Goal: Information Seeking & Learning: Learn about a topic

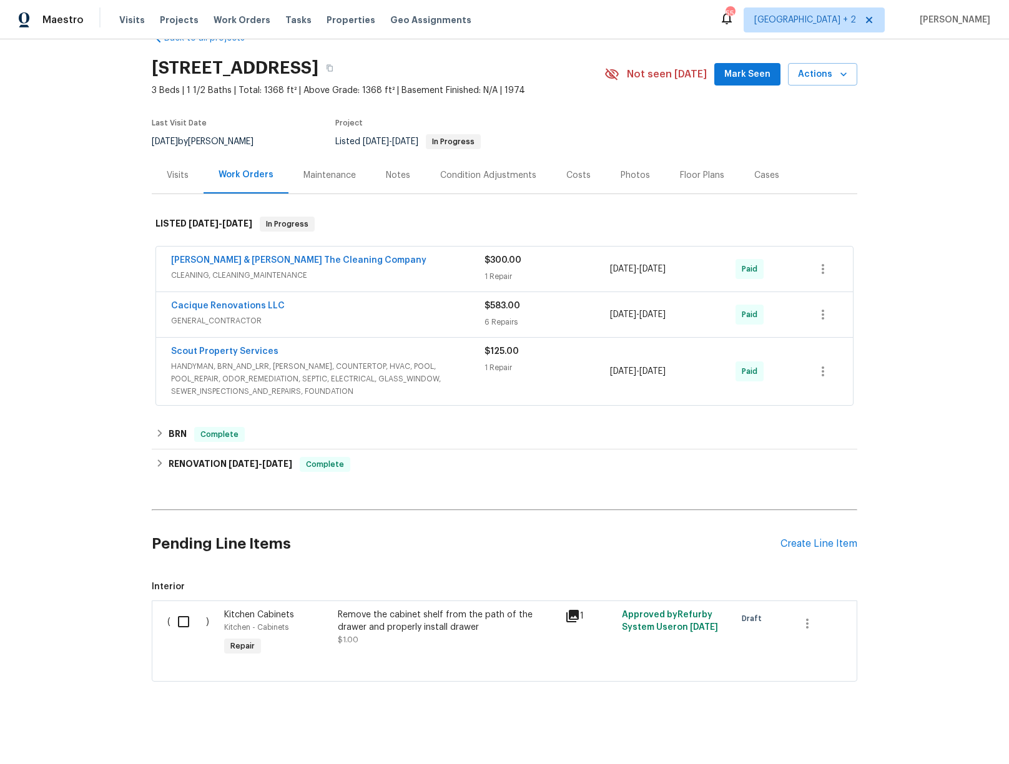
scroll to position [26, 0]
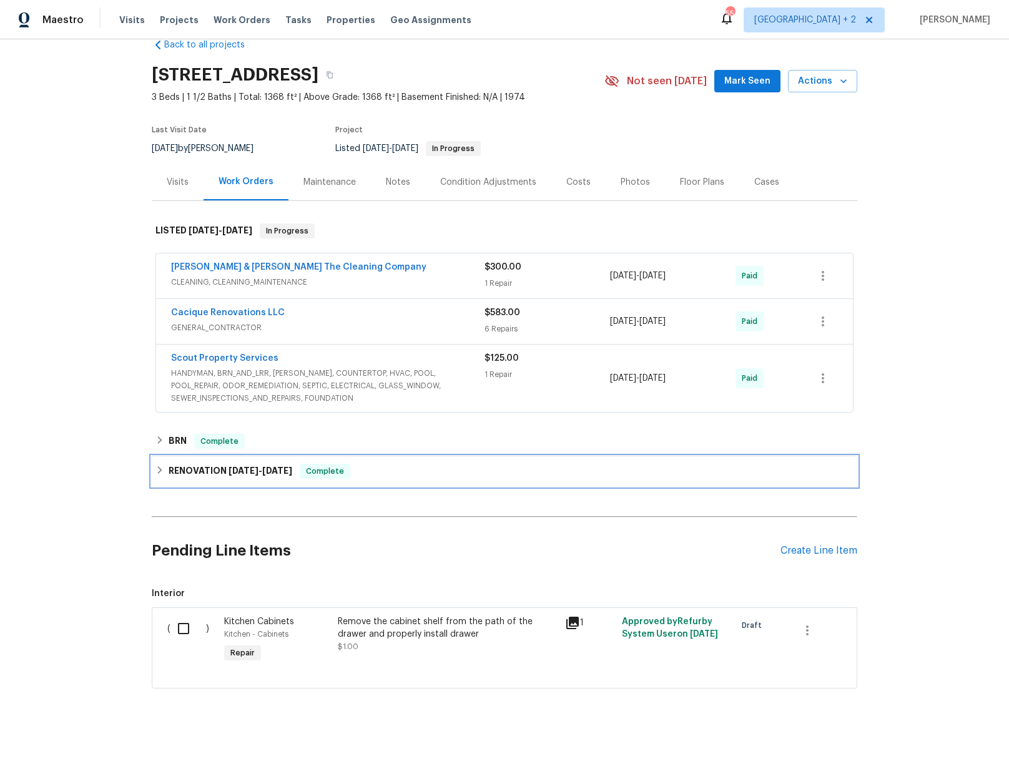
click at [164, 478] on div "RENOVATION [DATE] - [DATE] Complete" at bounding box center [504, 471] width 705 height 30
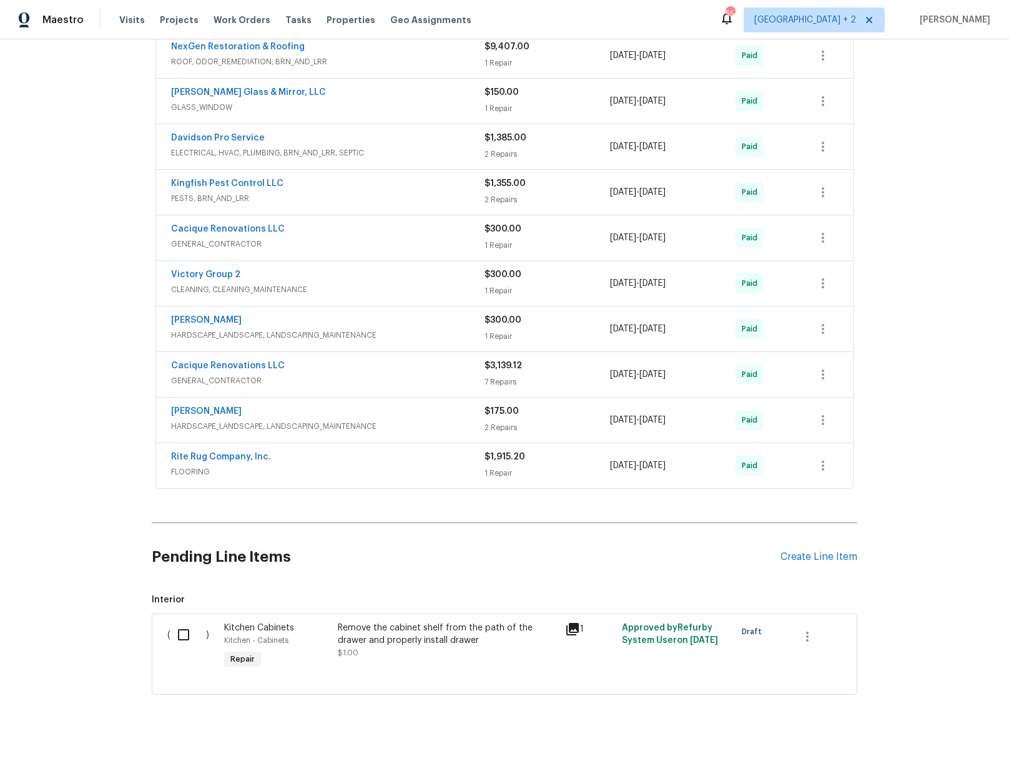
scroll to position [644, 0]
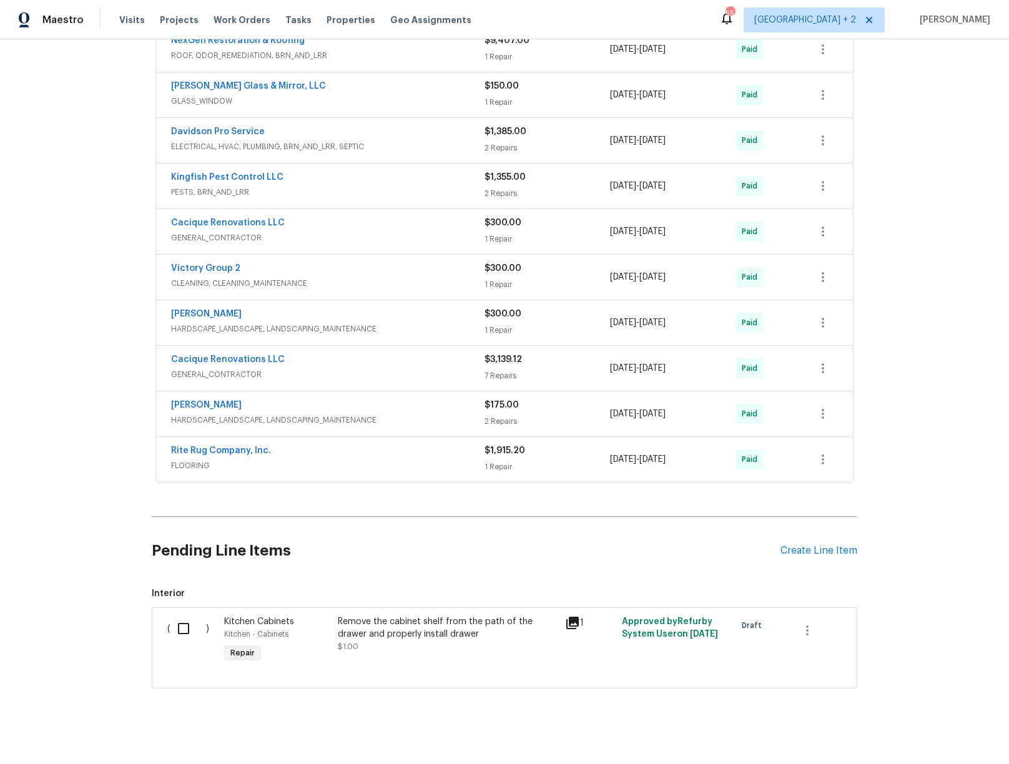
click at [361, 459] on span "FLOORING" at bounding box center [327, 465] width 313 height 12
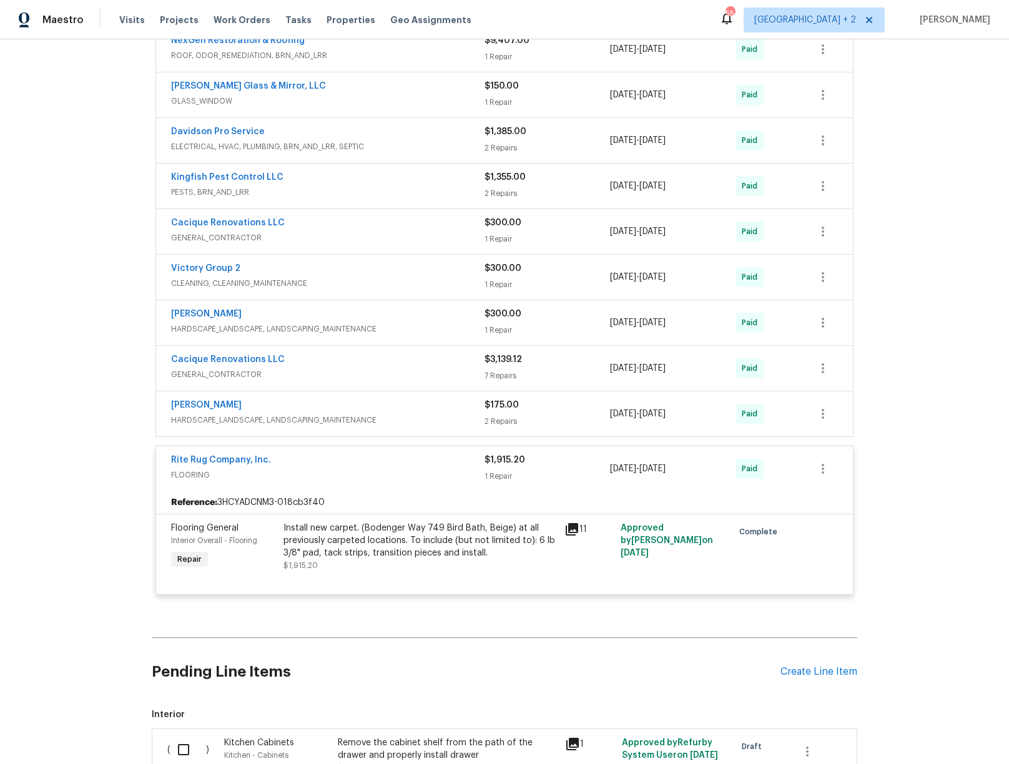
click at [418, 406] on div "[PERSON_NAME]" at bounding box center [327, 406] width 313 height 15
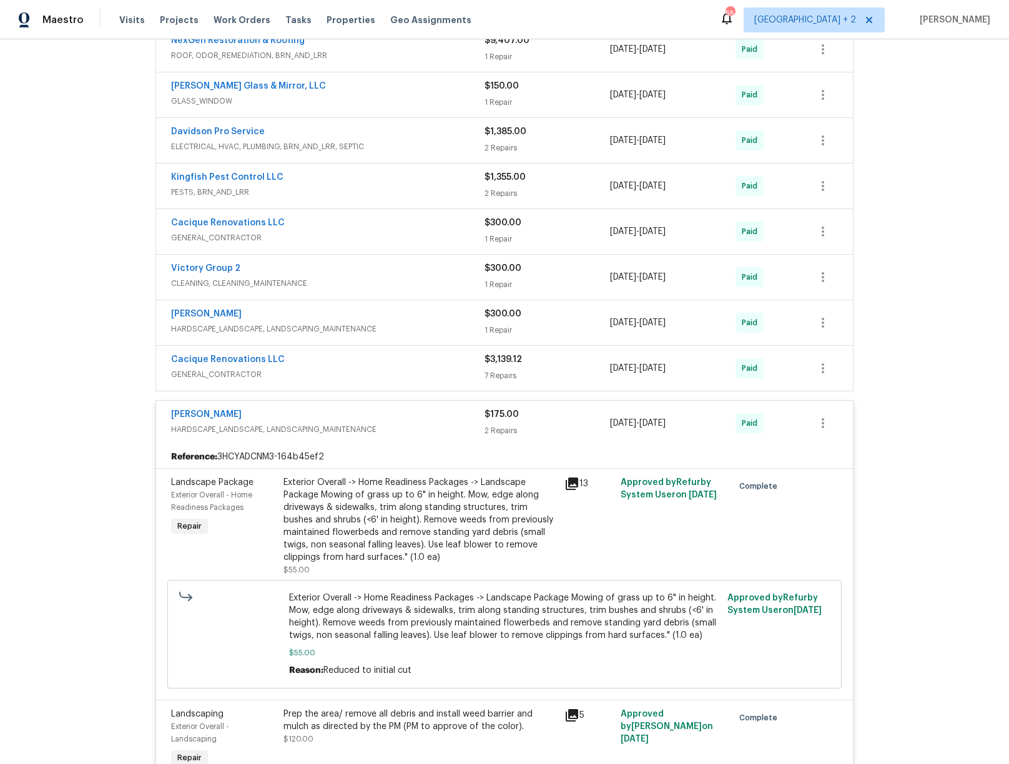
click at [405, 368] on span "GENERAL_CONTRACTOR" at bounding box center [327, 374] width 313 height 12
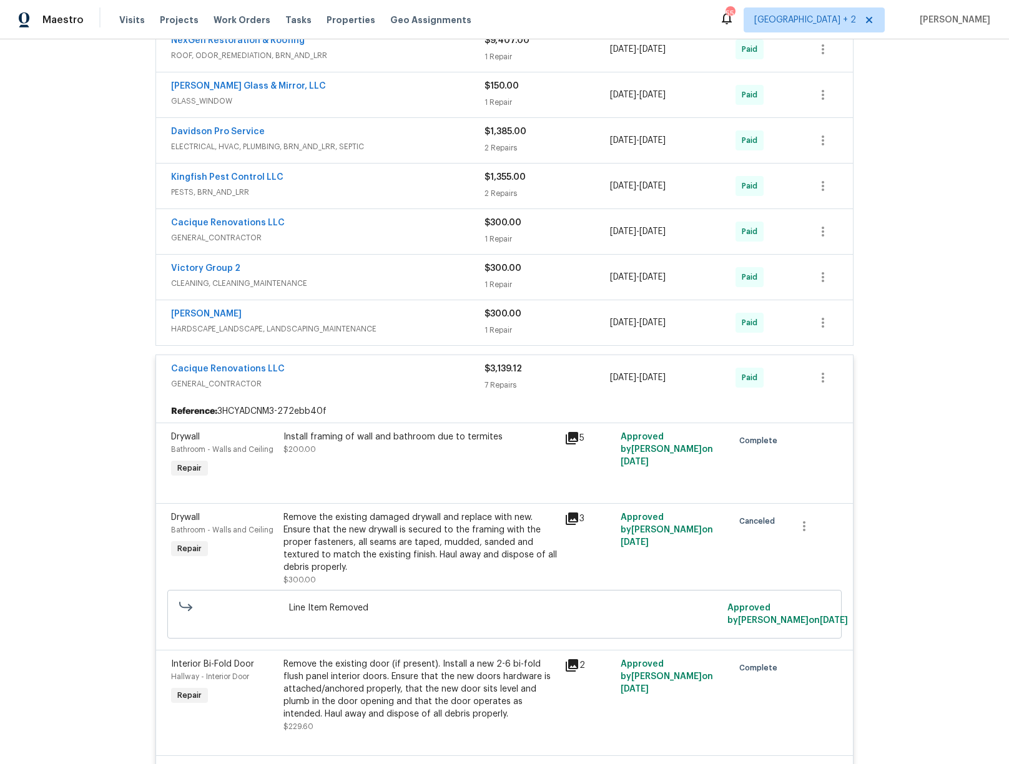
click at [403, 323] on span "HARDSCAPE_LANDSCAPE, LANDSCAPING_MAINTENANCE" at bounding box center [327, 329] width 313 height 12
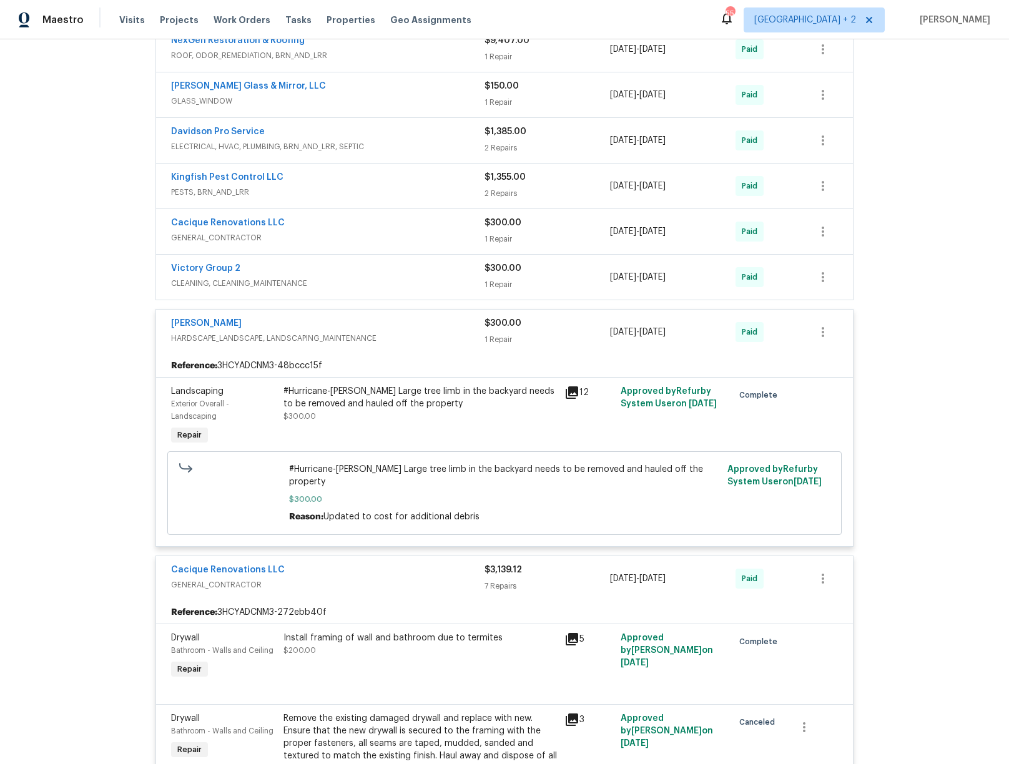
click at [388, 272] on div "Victory Group 2" at bounding box center [327, 269] width 313 height 15
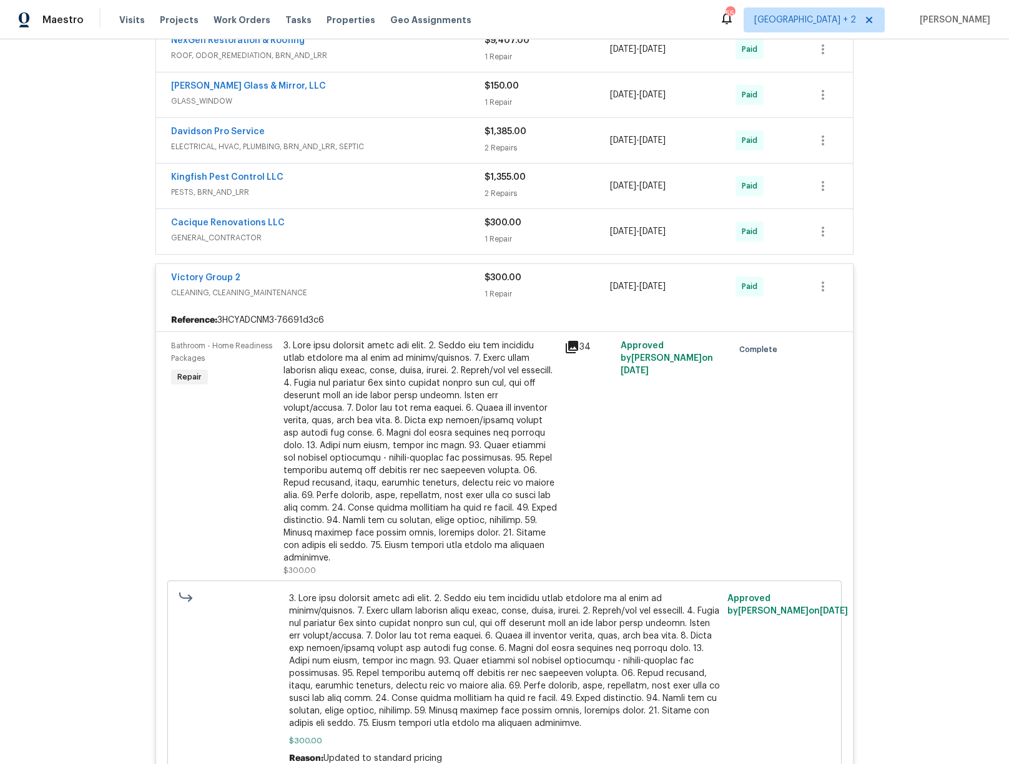
click at [385, 232] on span "GENERAL_CONTRACTOR" at bounding box center [327, 238] width 313 height 12
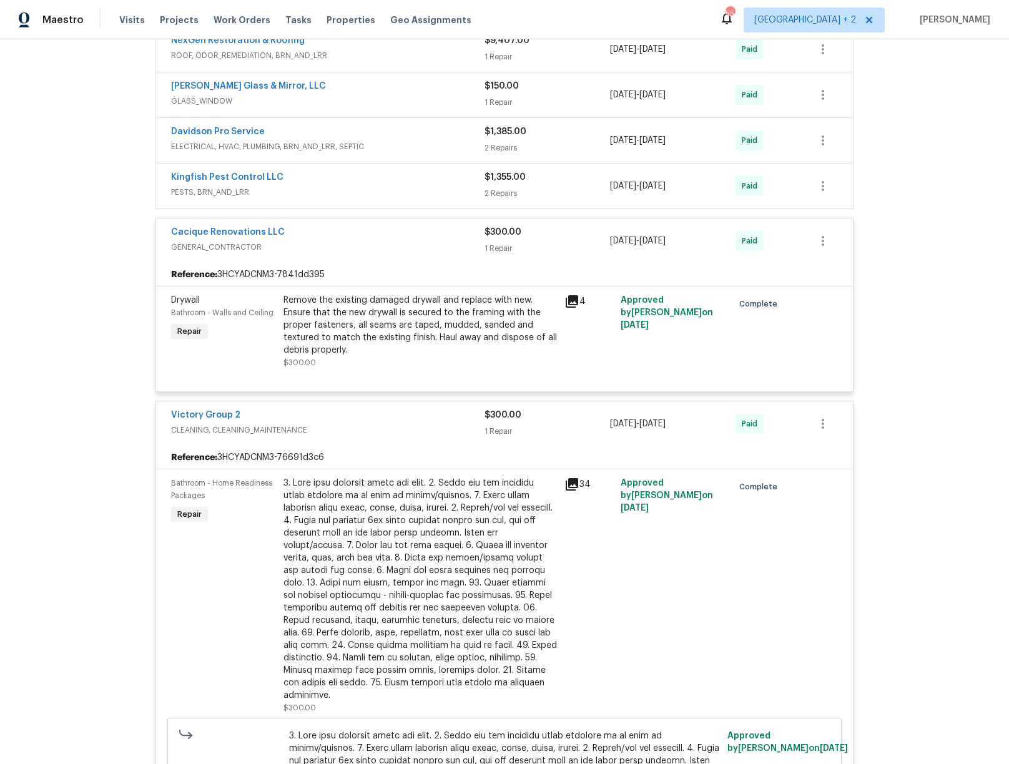
click at [396, 186] on span "PESTS, BRN_AND_LRR" at bounding box center [327, 192] width 313 height 12
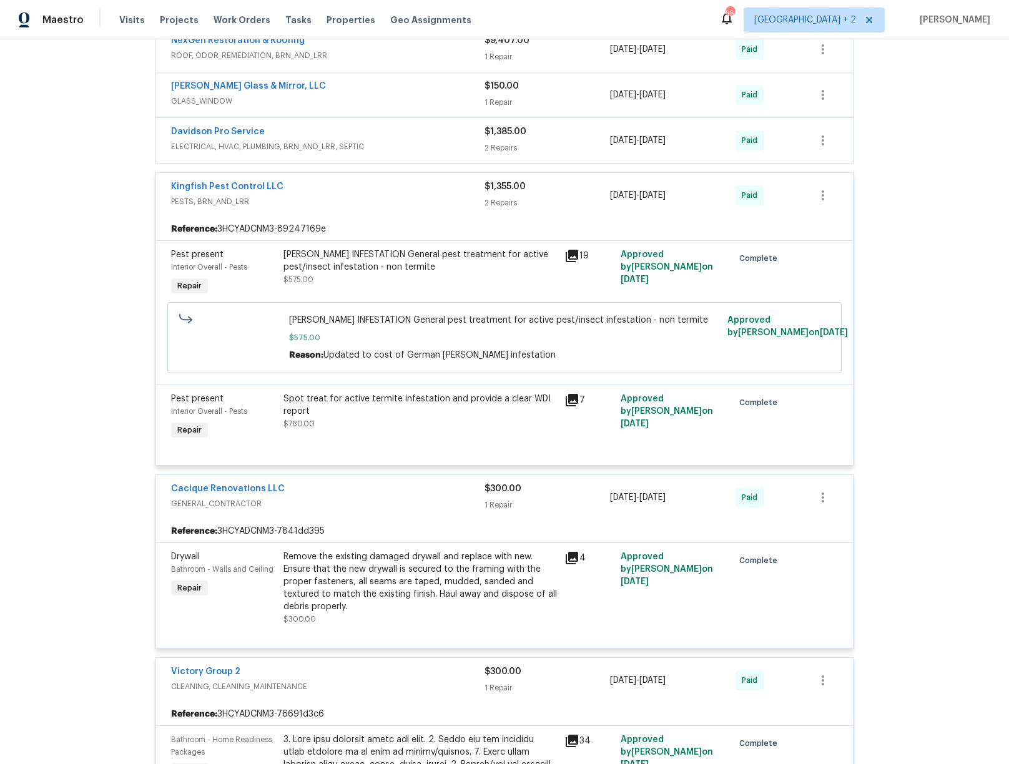
click at [403, 140] on span "ELECTRICAL, HVAC, PLUMBING, BRN_AND_LRR, SEPTIC" at bounding box center [327, 146] width 313 height 12
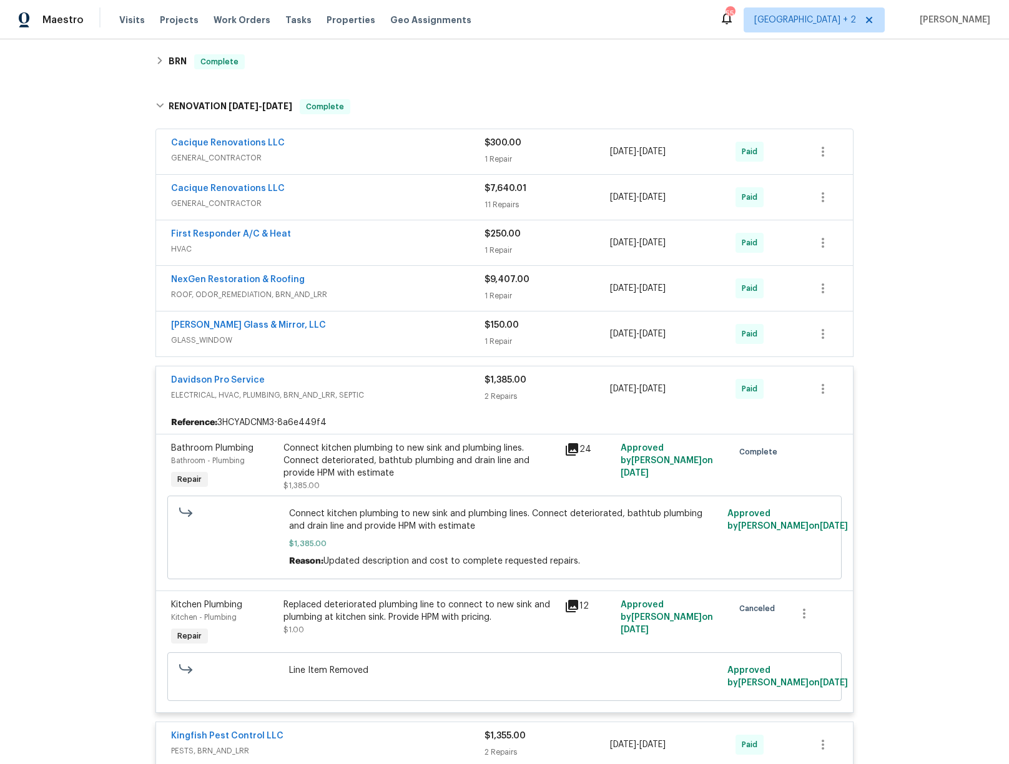
scroll to position [397, 0]
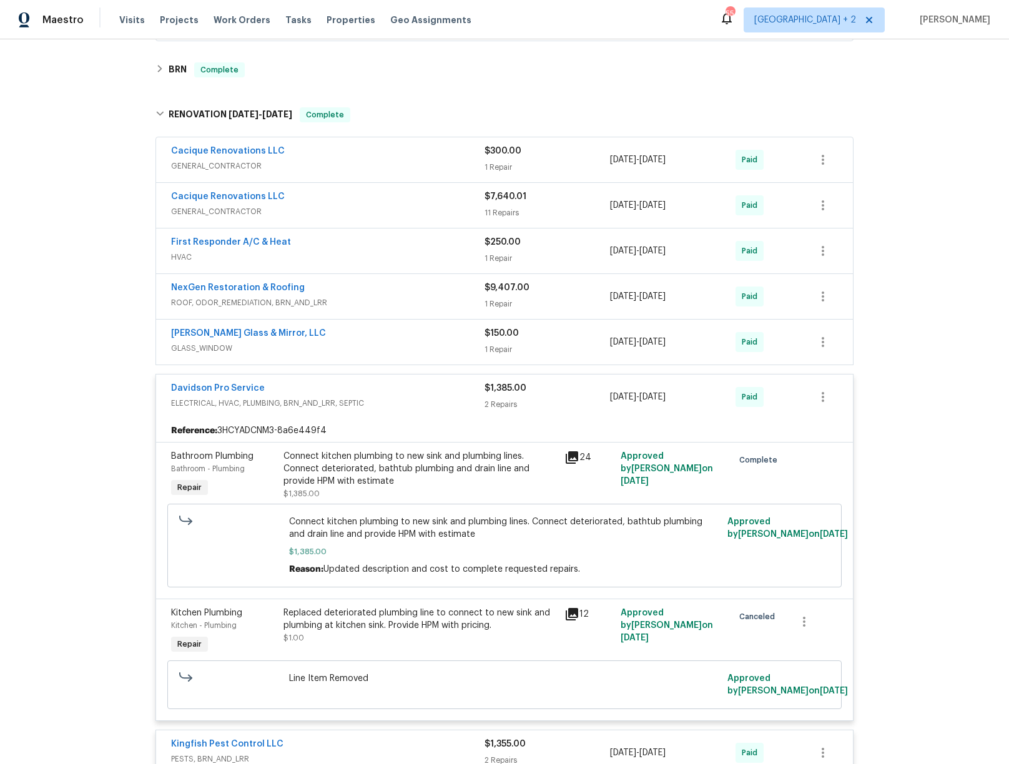
click at [391, 327] on div "[PERSON_NAME] Glass & Mirror, LLC" at bounding box center [327, 334] width 313 height 15
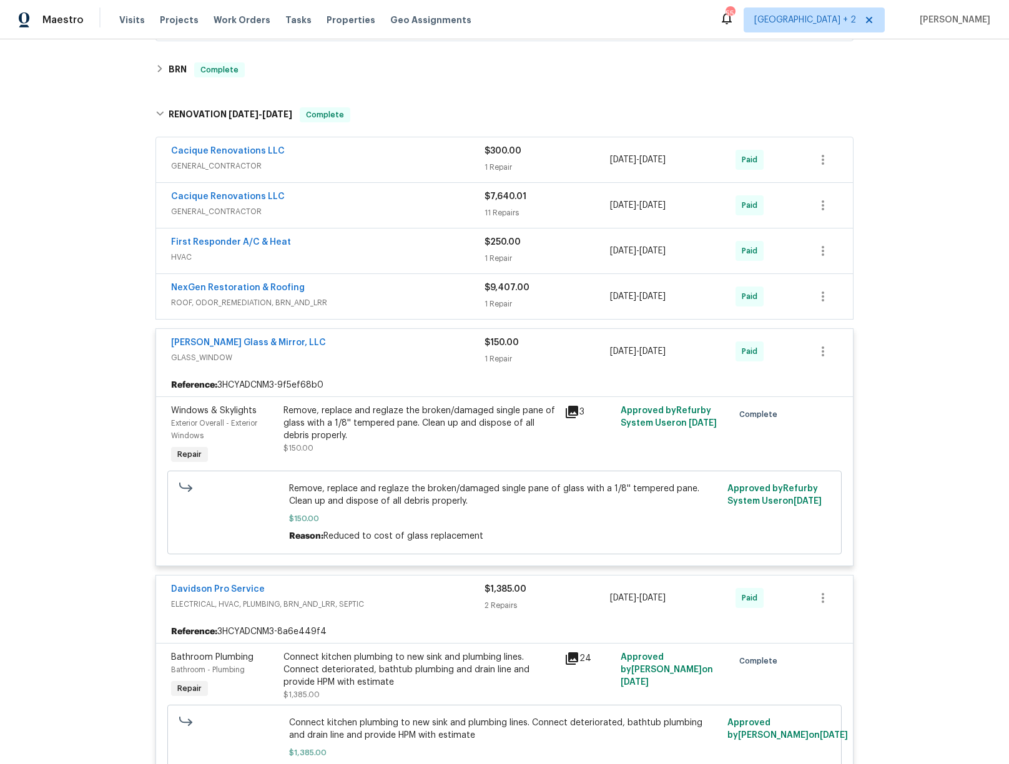
click at [394, 291] on div "NexGen Restoration & Roofing" at bounding box center [327, 289] width 313 height 15
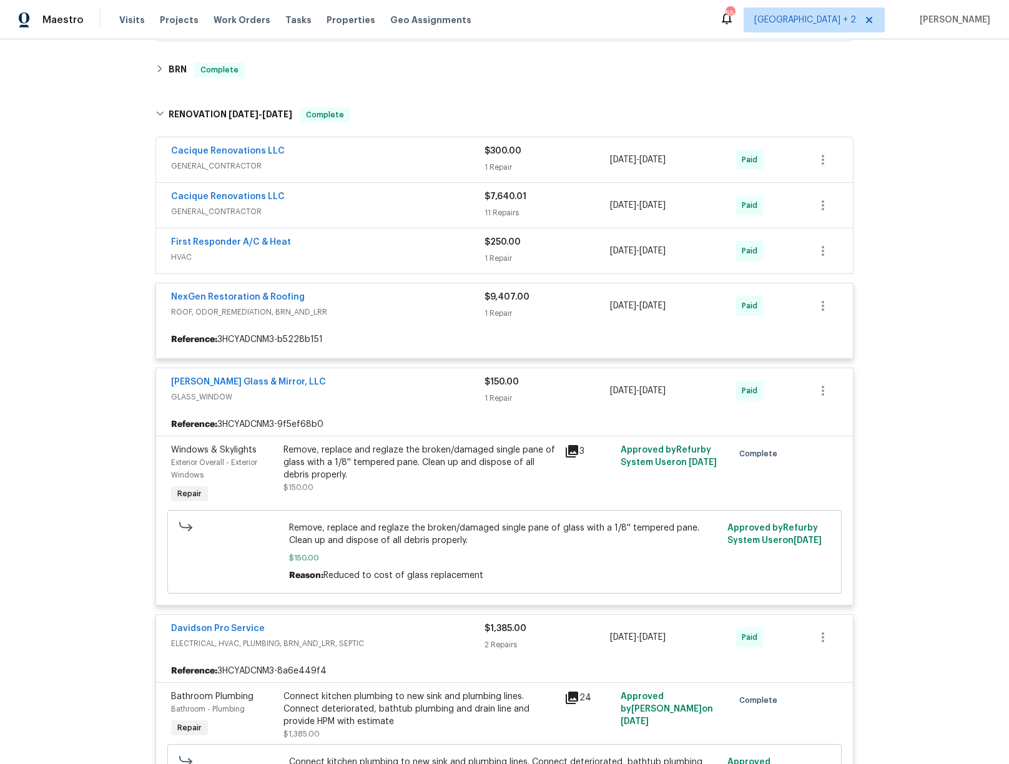
click at [404, 242] on div "First Responder A/C & Heat" at bounding box center [327, 243] width 313 height 15
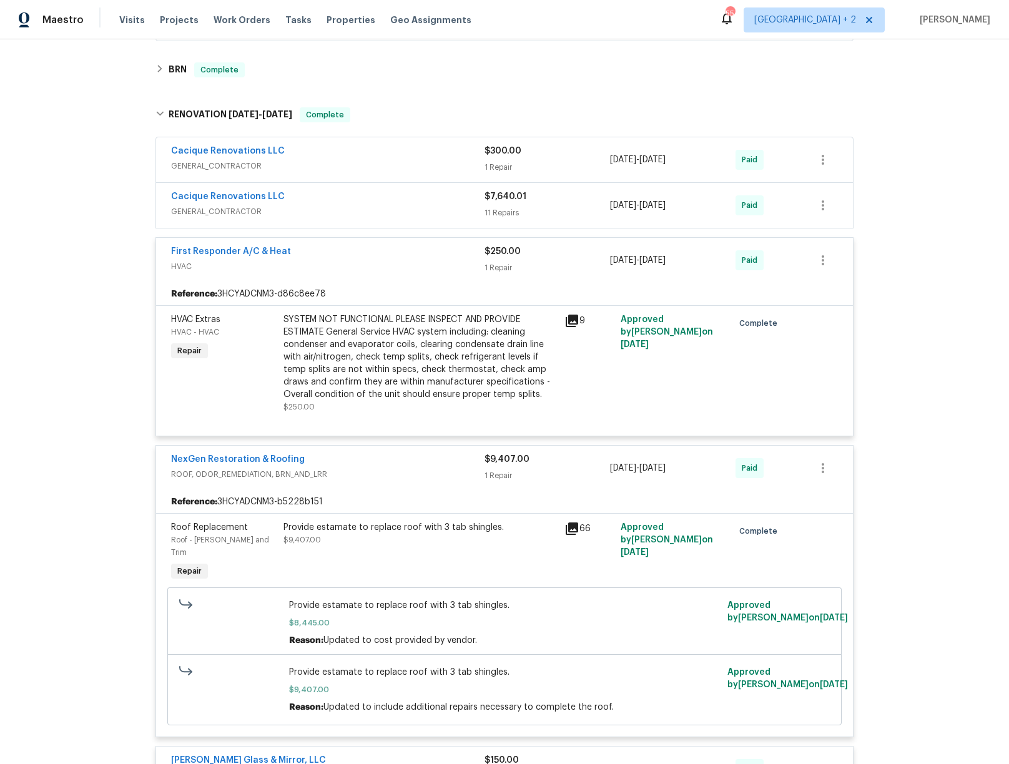
click at [405, 198] on div "Cacique Renovations LLC" at bounding box center [327, 197] width 313 height 15
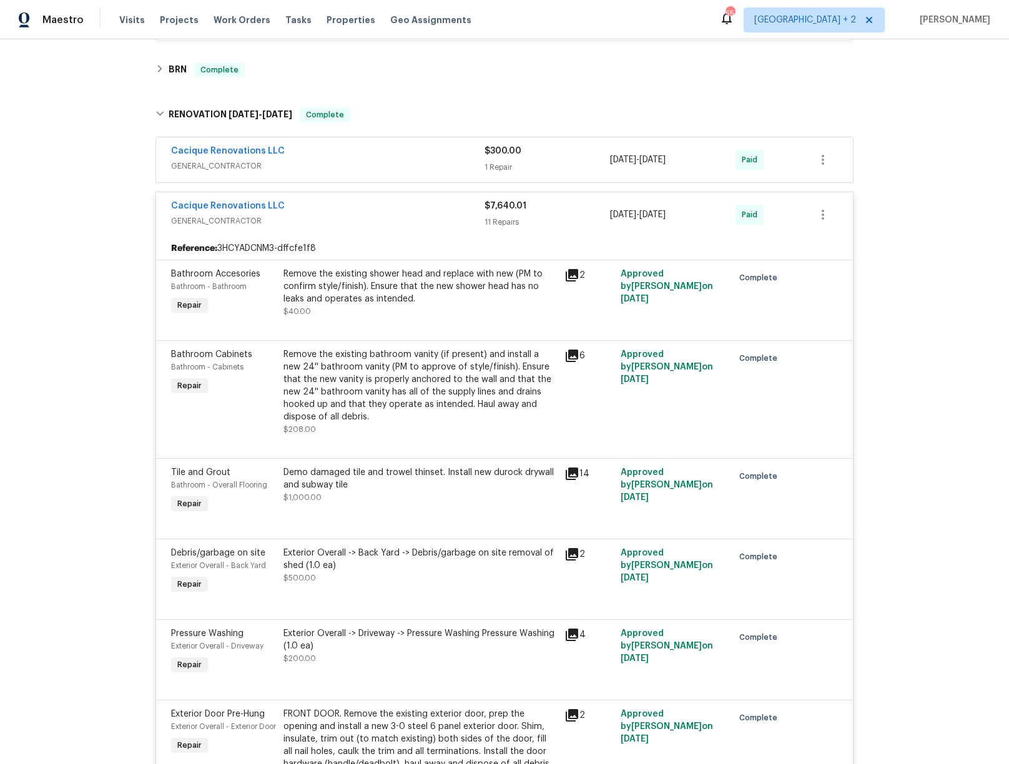
click at [400, 164] on span "GENERAL_CONTRACTOR" at bounding box center [327, 166] width 313 height 12
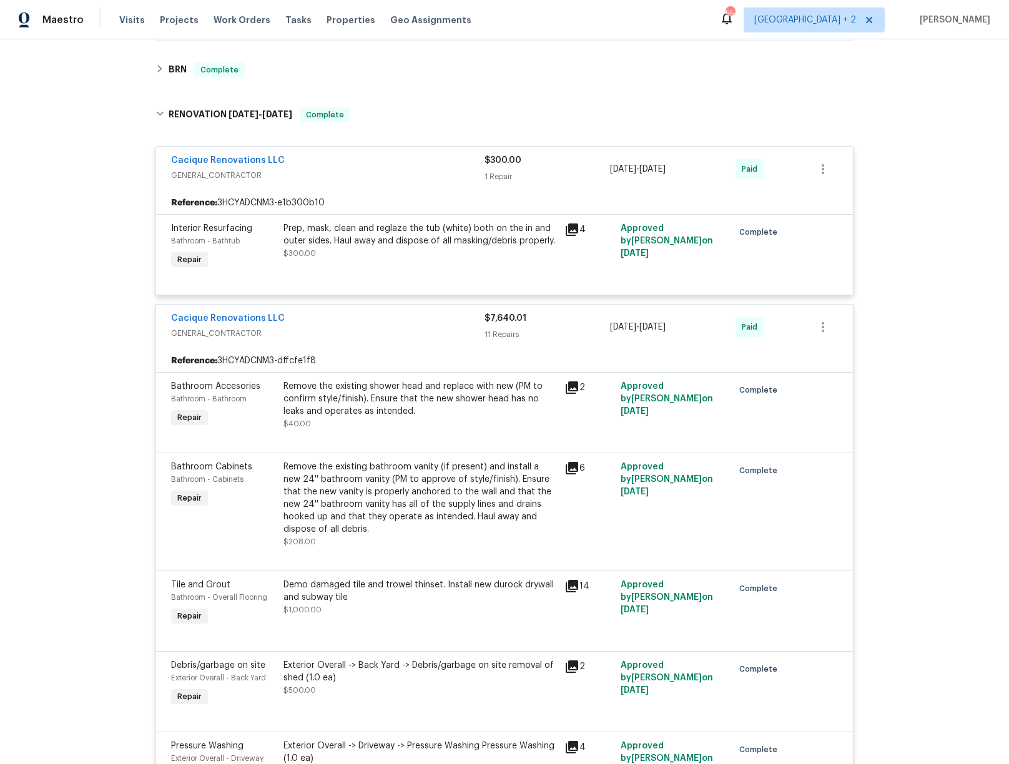
scroll to position [35, 0]
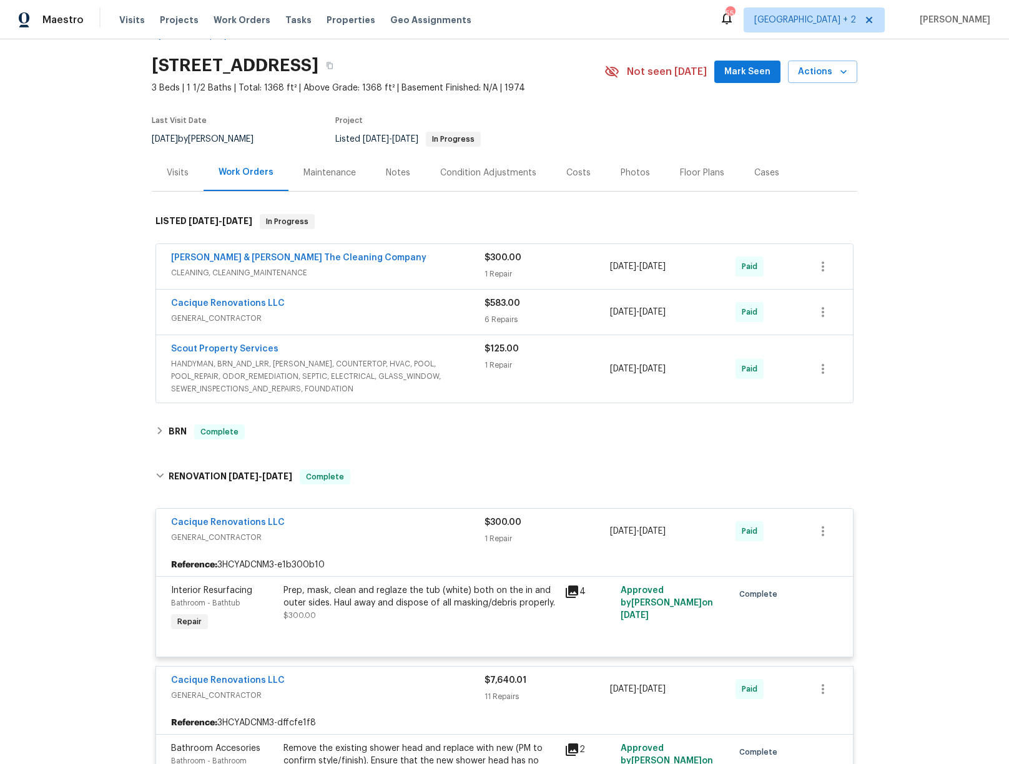
click at [419, 372] on span "HANDYMAN, BRN_AND_LRR, [PERSON_NAME], COUNTERTOP, HVAC, POOL, POOL_REPAIR, ODOR…" at bounding box center [327, 376] width 313 height 37
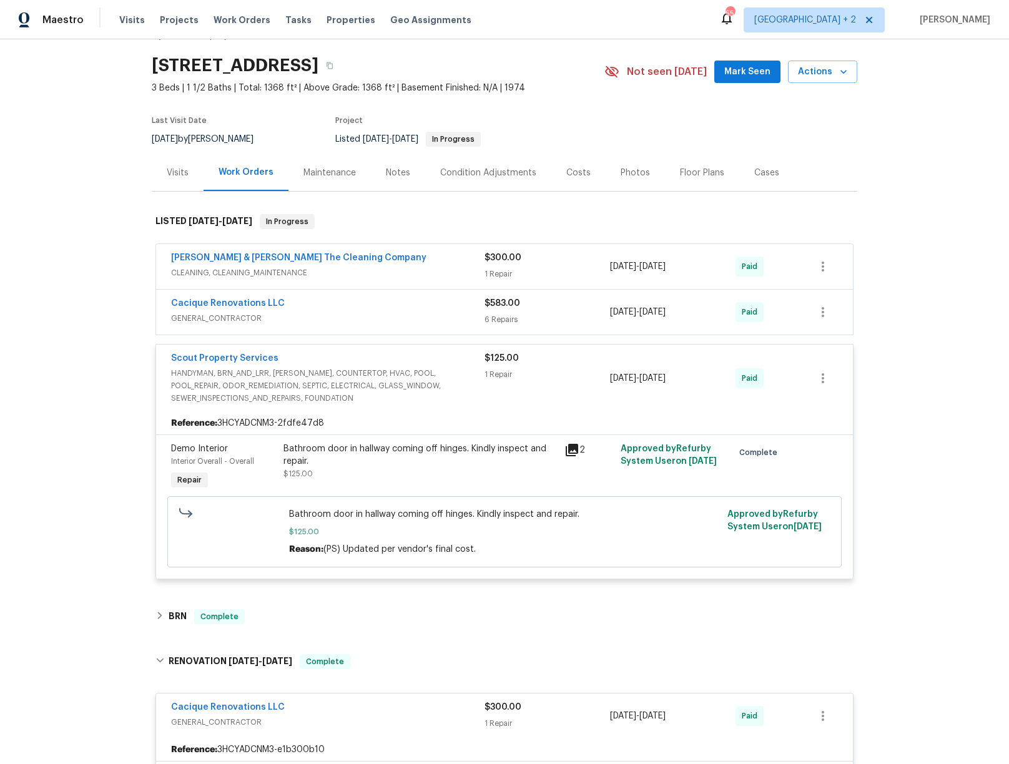
click at [409, 320] on span "GENERAL_CONTRACTOR" at bounding box center [327, 318] width 313 height 12
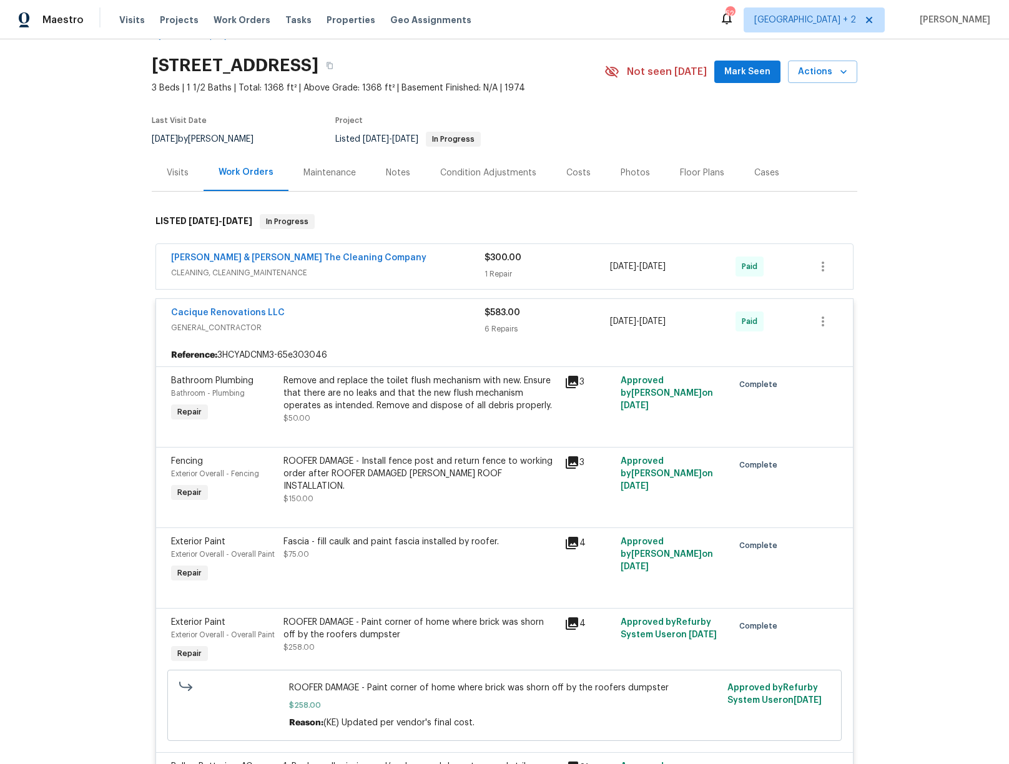
click at [408, 263] on div "[PERSON_NAME] & [PERSON_NAME] The Cleaning Company" at bounding box center [327, 259] width 313 height 15
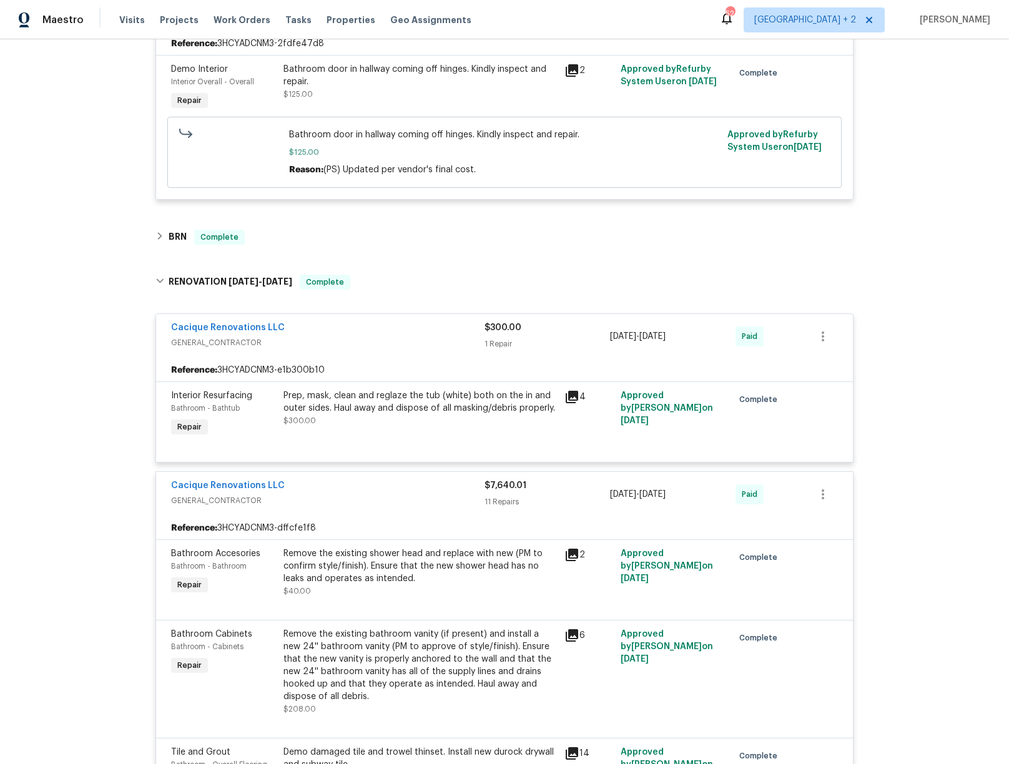
scroll to position [1565, 0]
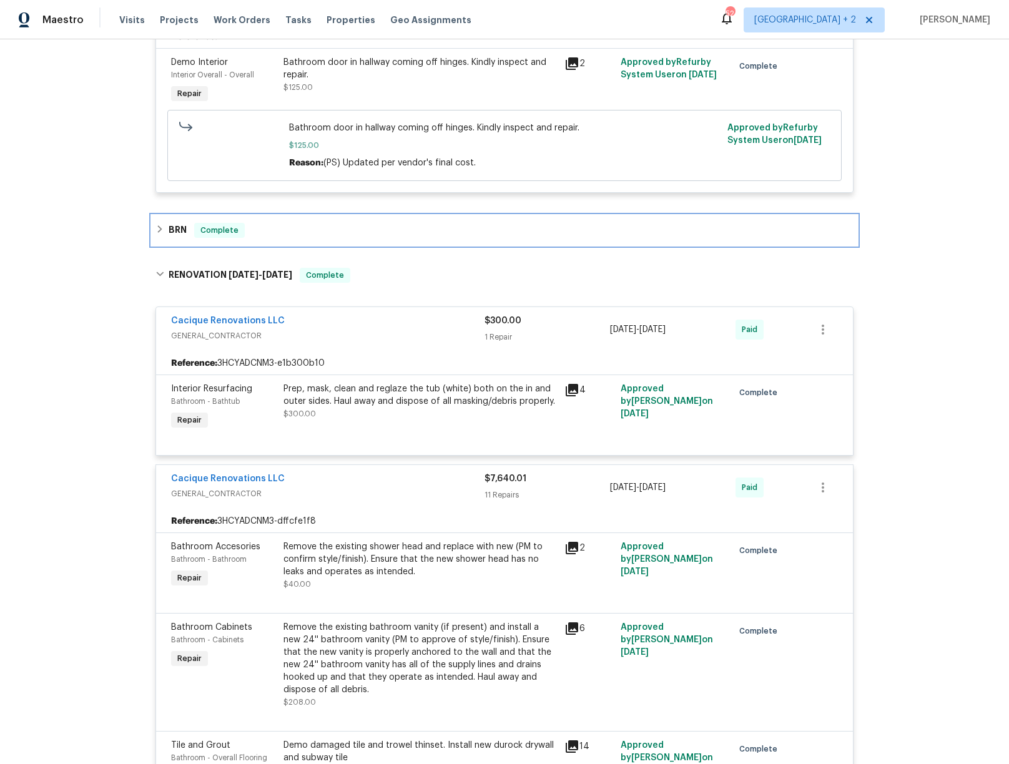
click at [158, 215] on div "BRN Complete" at bounding box center [504, 230] width 705 height 30
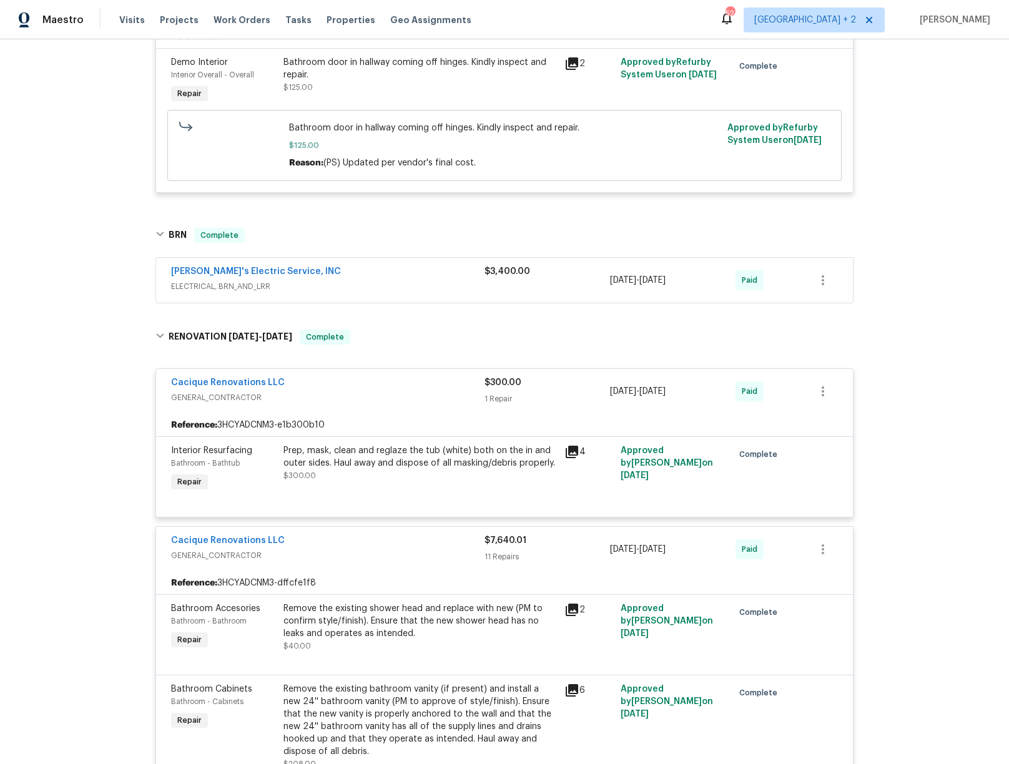
click at [351, 265] on div "[PERSON_NAME]'s Electric Service, INC" at bounding box center [327, 272] width 313 height 15
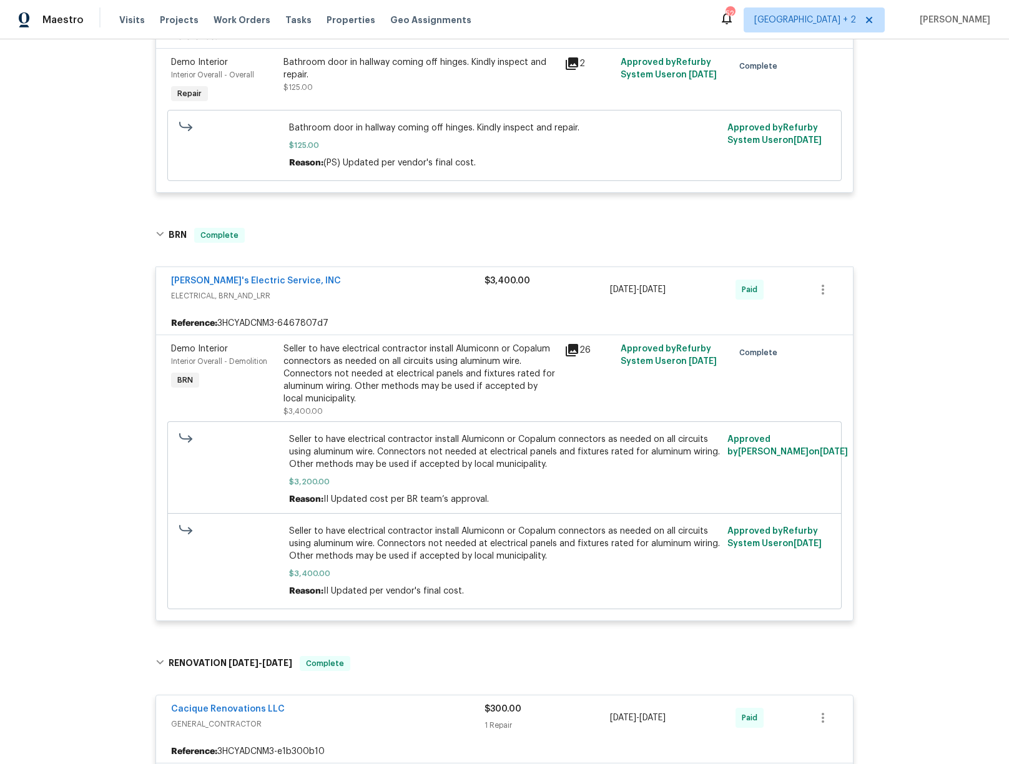
click at [84, 332] on div "Back to all projects [STREET_ADDRESS] 3 Beds | 1 1/2 Baths | Total: 1368 ft² | …" at bounding box center [504, 401] width 1009 height 725
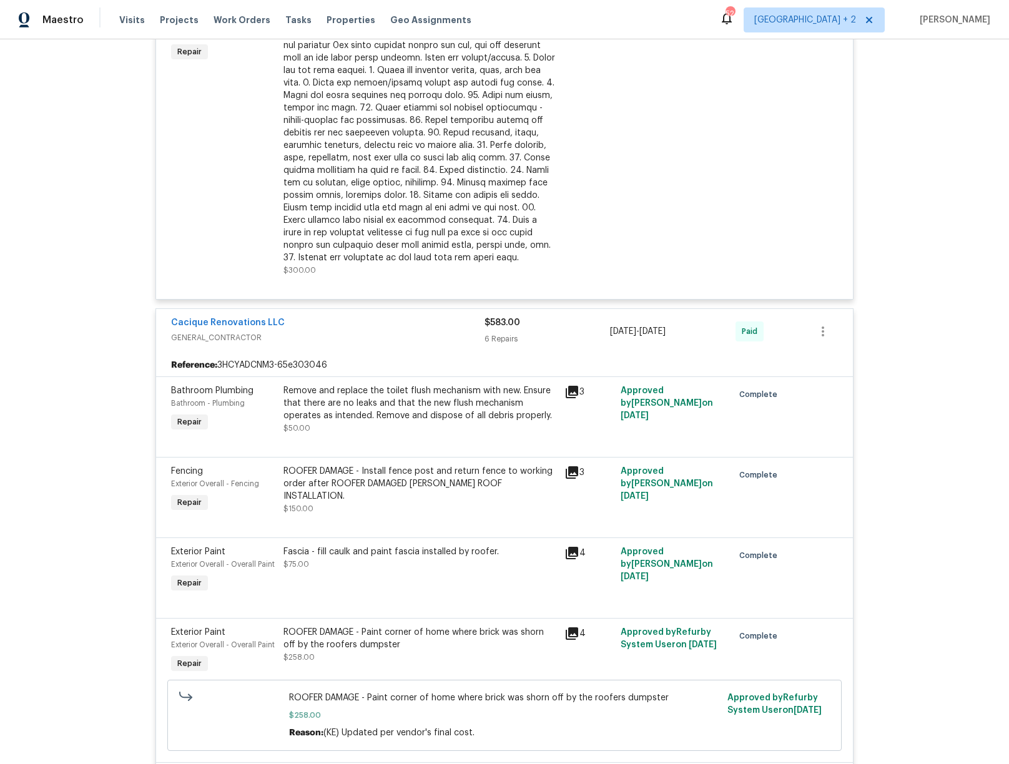
scroll to position [4083, 0]
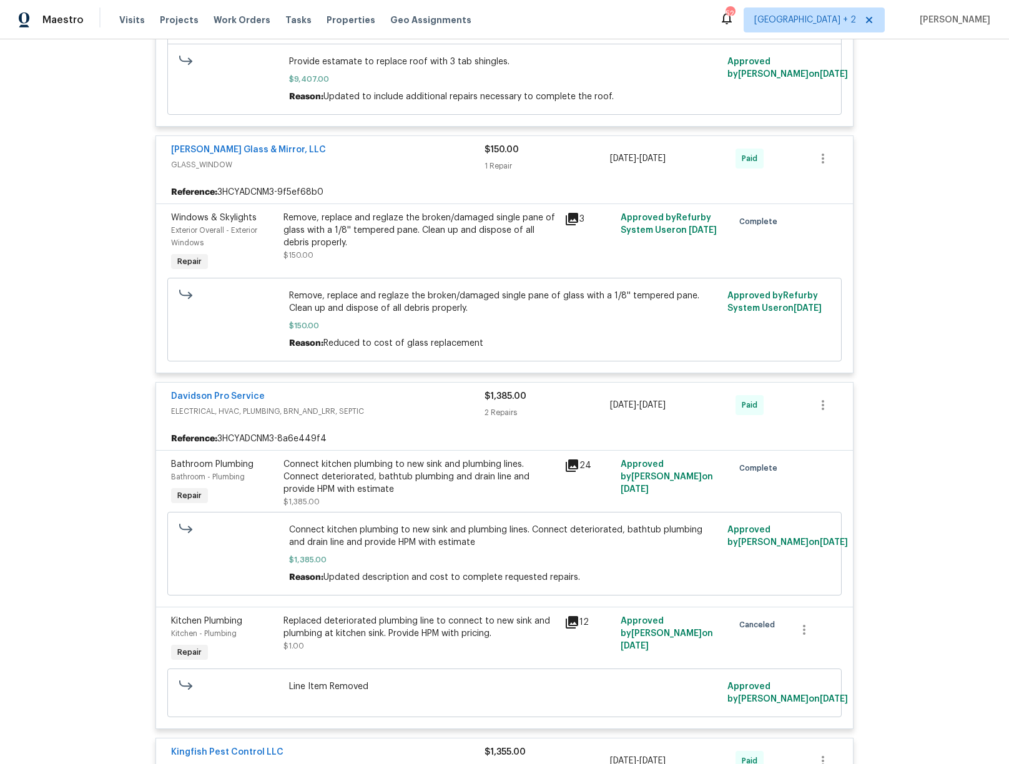
click at [479, 625] on div "Replaced deteriorated plumbing line to connect to new sink and plumbing at kitc…" at bounding box center [419, 627] width 273 height 25
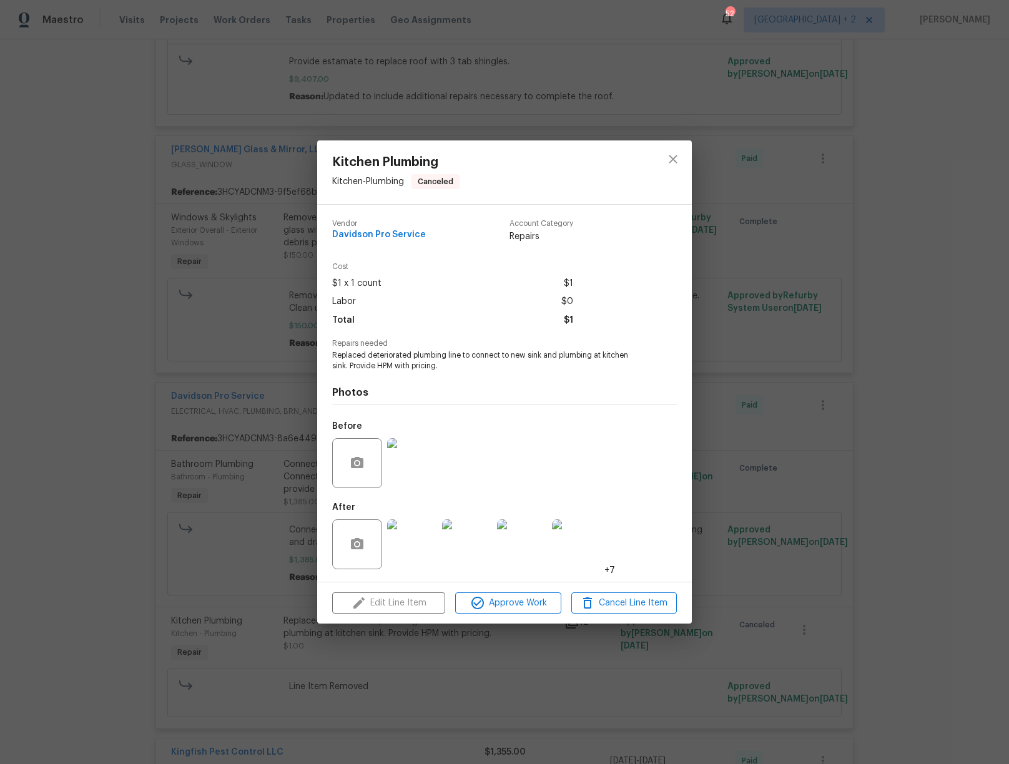
click at [408, 464] on img at bounding box center [412, 463] width 50 height 50
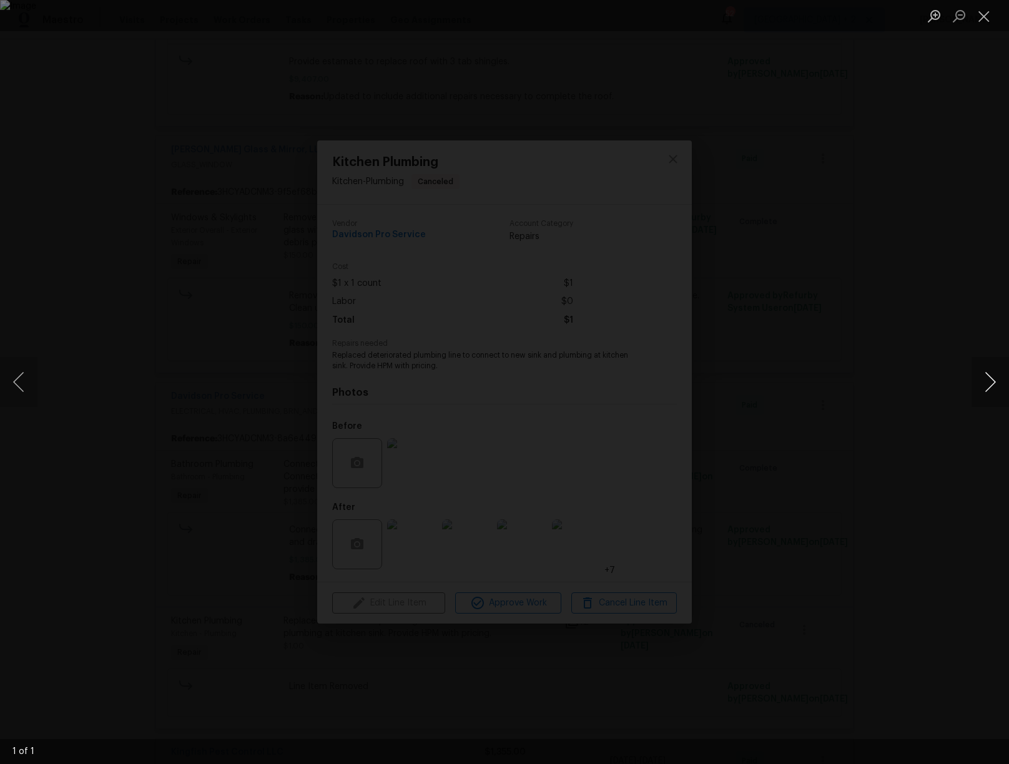
click at [945, 381] on button "Next image" at bounding box center [989, 382] width 37 height 50
click at [945, 20] on button "Close lightbox" at bounding box center [983, 16] width 25 height 22
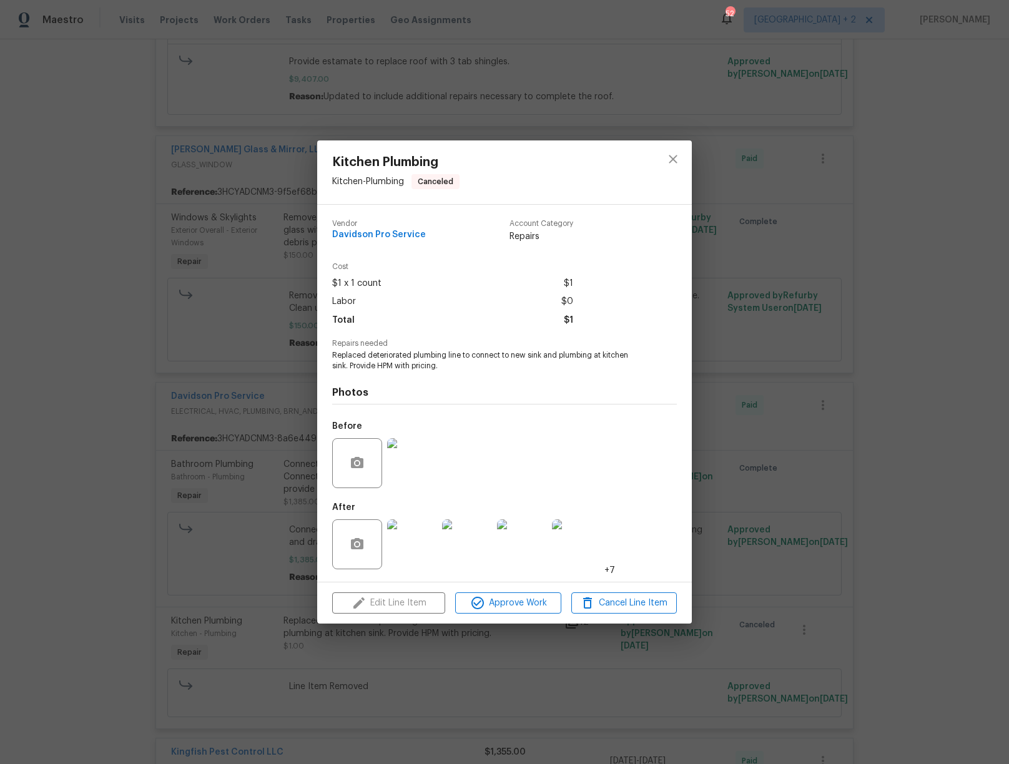
click at [259, 481] on div "Kitchen Plumbing Kitchen - Plumbing Canceled Vendor Davidson Pro Service Accoun…" at bounding box center [504, 382] width 1009 height 764
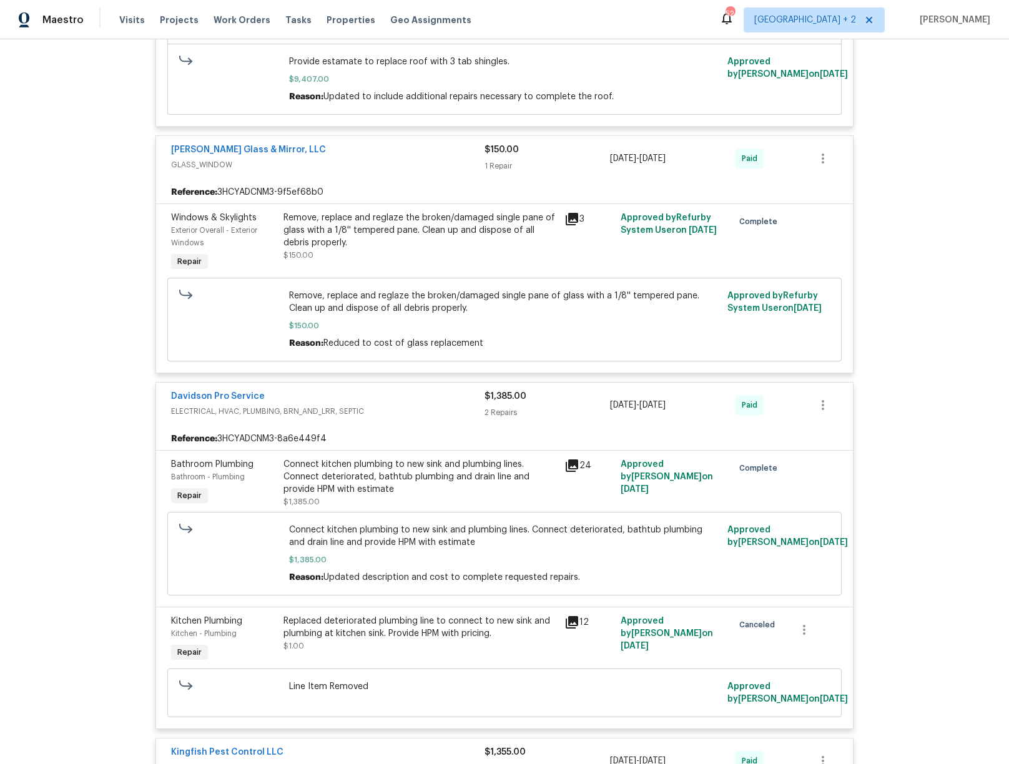
click at [413, 471] on div "Connect kitchen plumbing to new sink and plumbing lines. Connect deteriorated, …" at bounding box center [419, 476] width 273 height 37
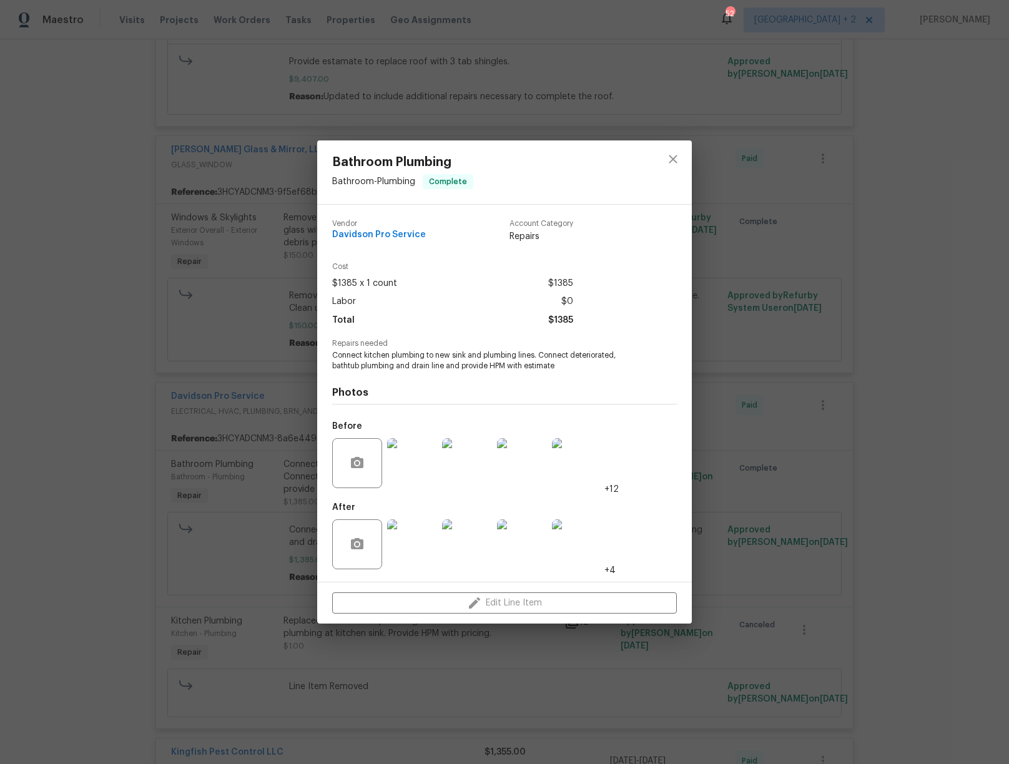
click at [416, 474] on img at bounding box center [412, 463] width 50 height 50
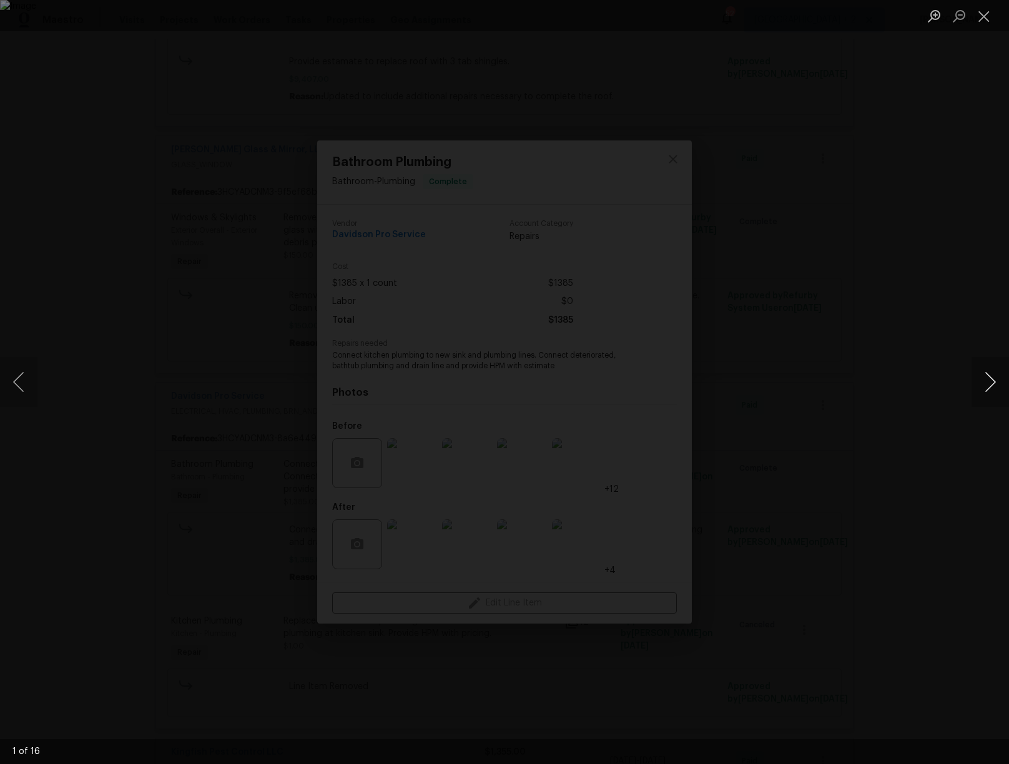
click at [945, 381] on button "Next image" at bounding box center [989, 382] width 37 height 50
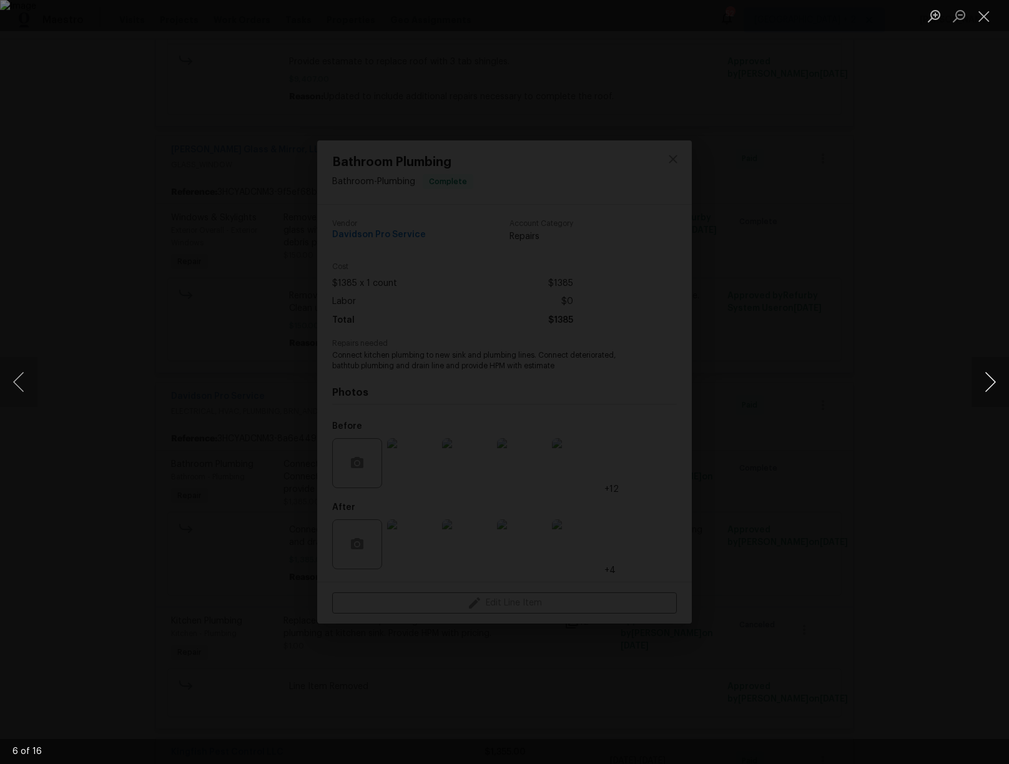
click at [945, 381] on button "Next image" at bounding box center [989, 382] width 37 height 50
click at [945, 25] on button "Close lightbox" at bounding box center [983, 16] width 25 height 22
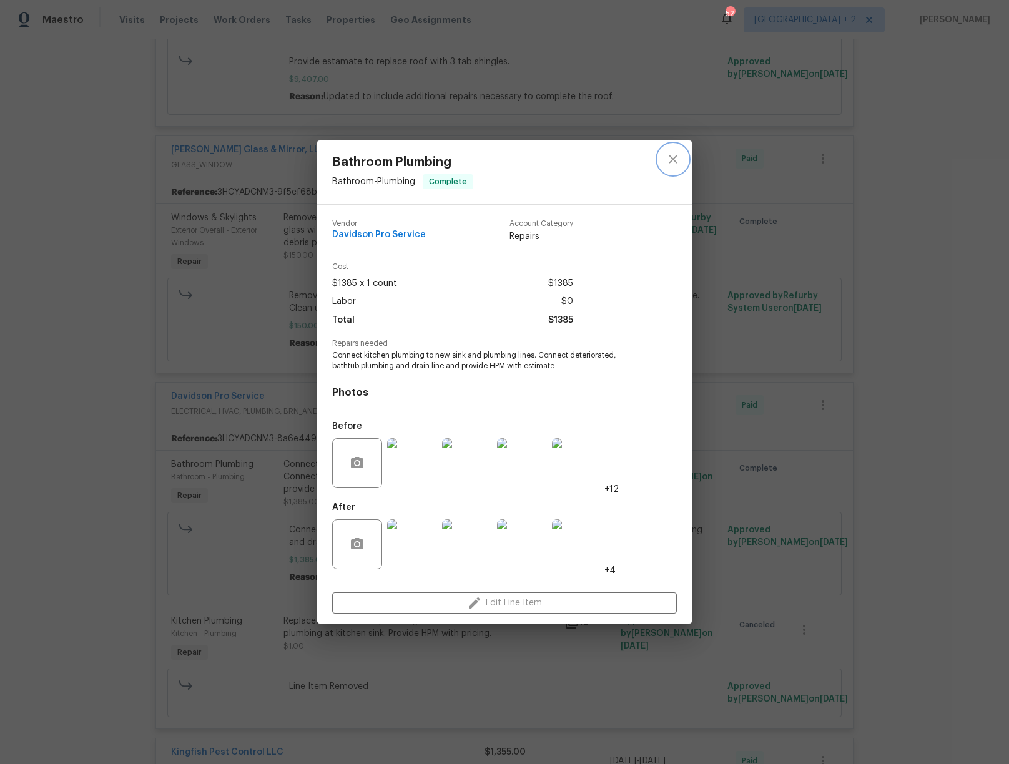
click at [674, 158] on icon "close" at bounding box center [673, 159] width 8 height 8
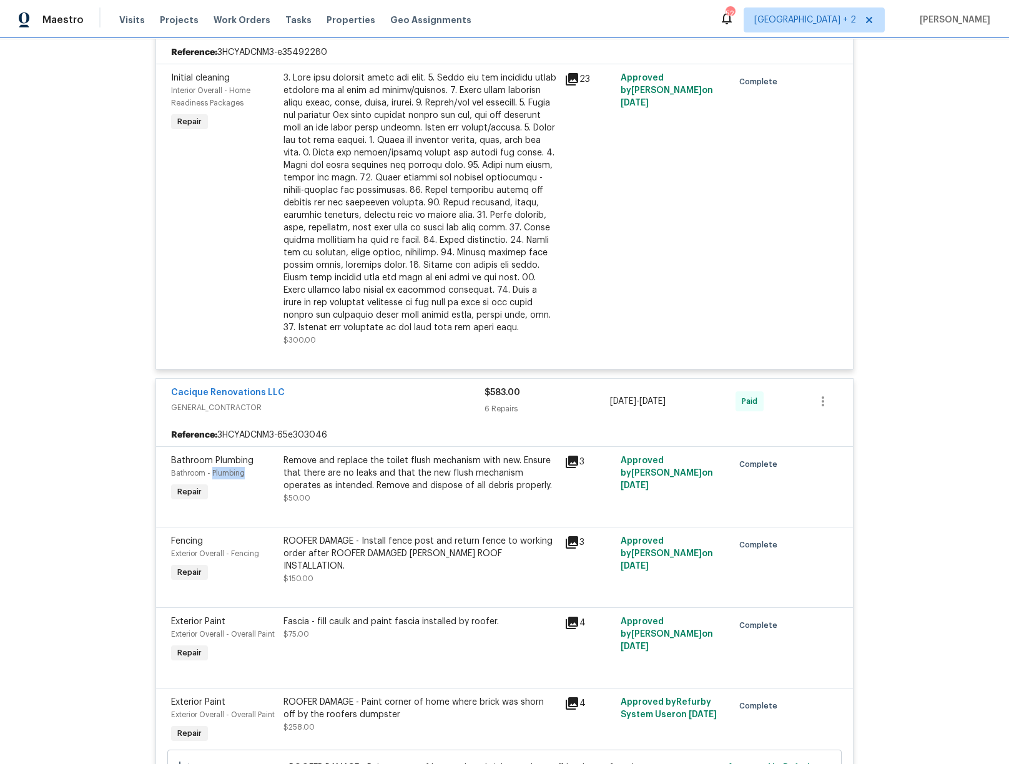
scroll to position [0, 0]
